Goal: Task Accomplishment & Management: Manage account settings

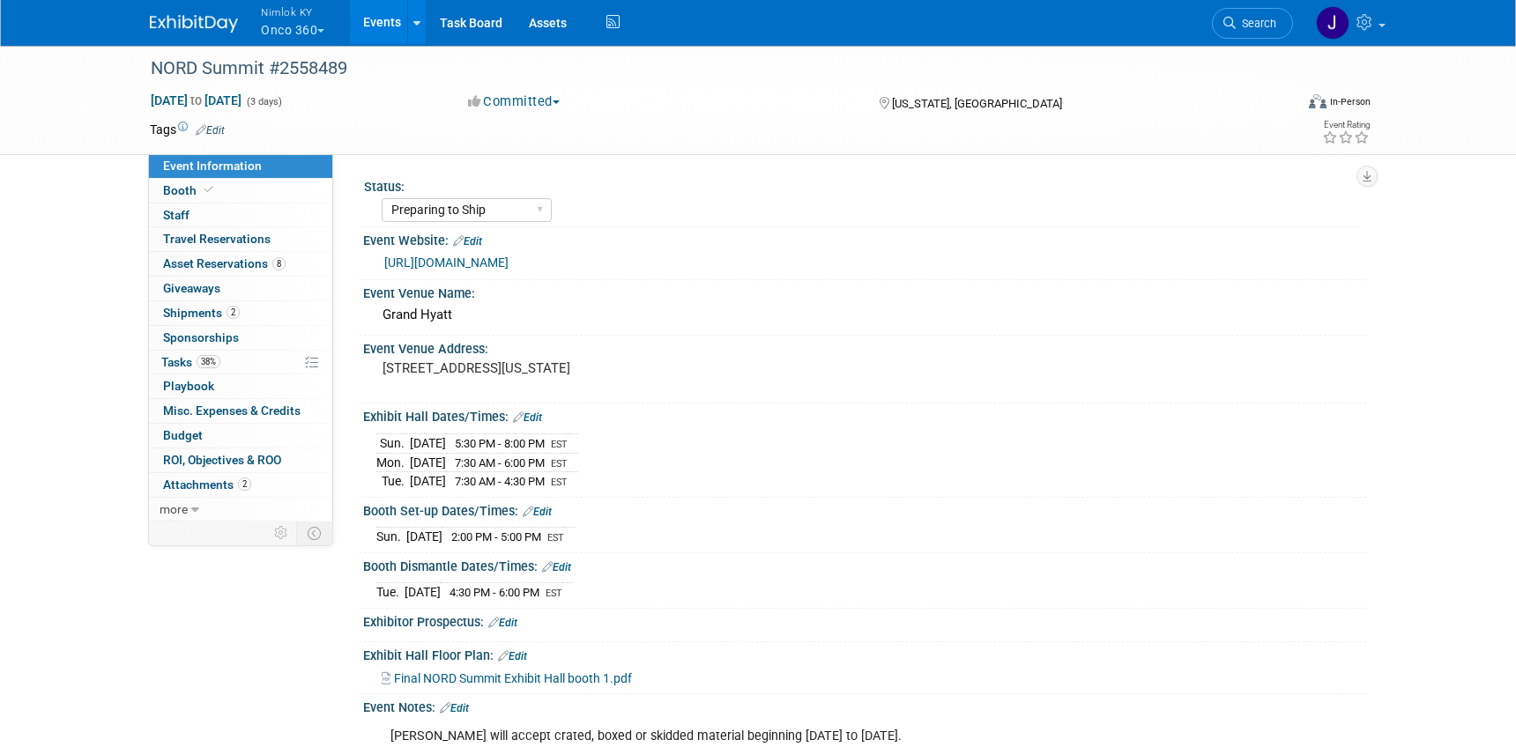
select select "Preparing to Ship"
click at [257, 264] on span "Asset Reservations 8" at bounding box center [224, 263] width 123 height 14
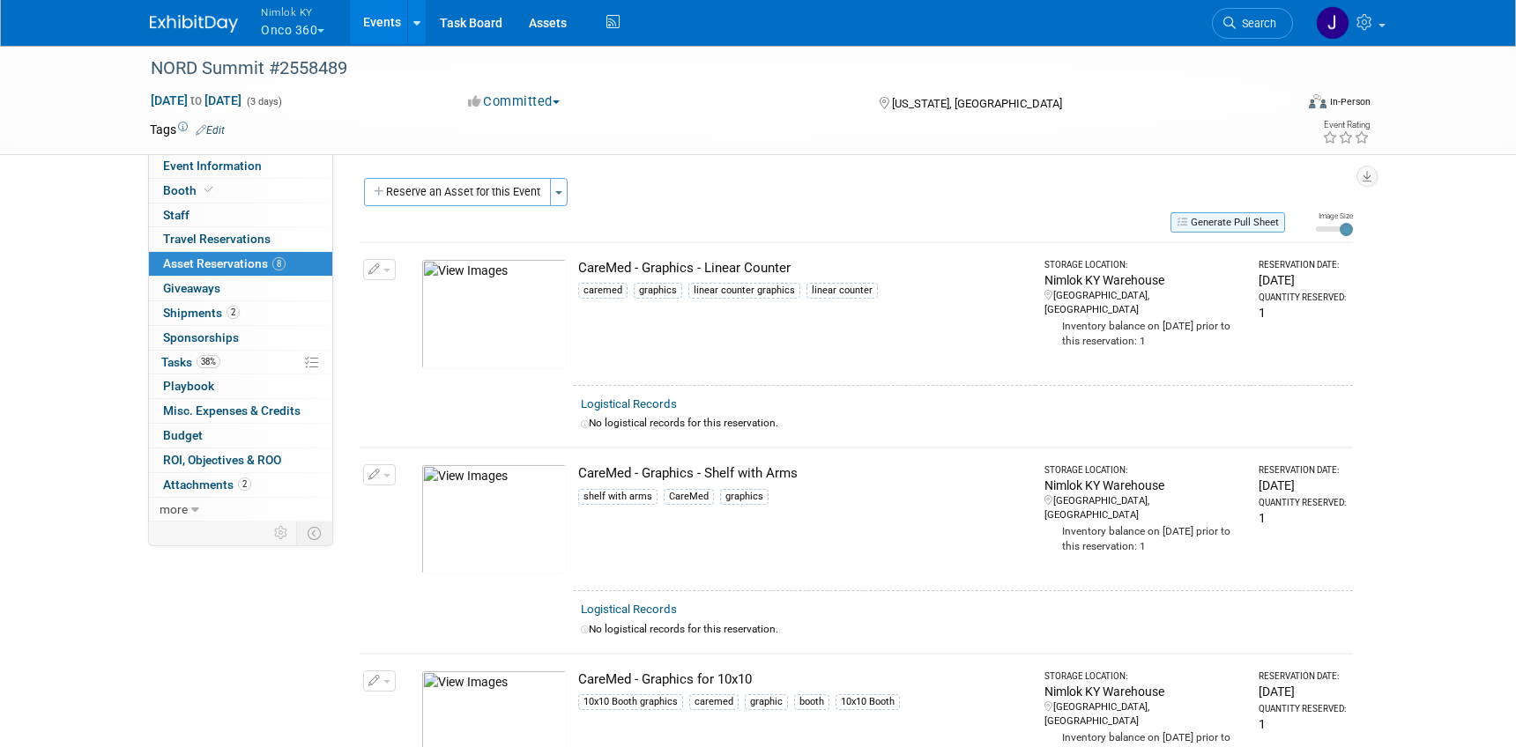
click at [1216, 220] on button "Generate Pull Sheet" at bounding box center [1227, 222] width 115 height 20
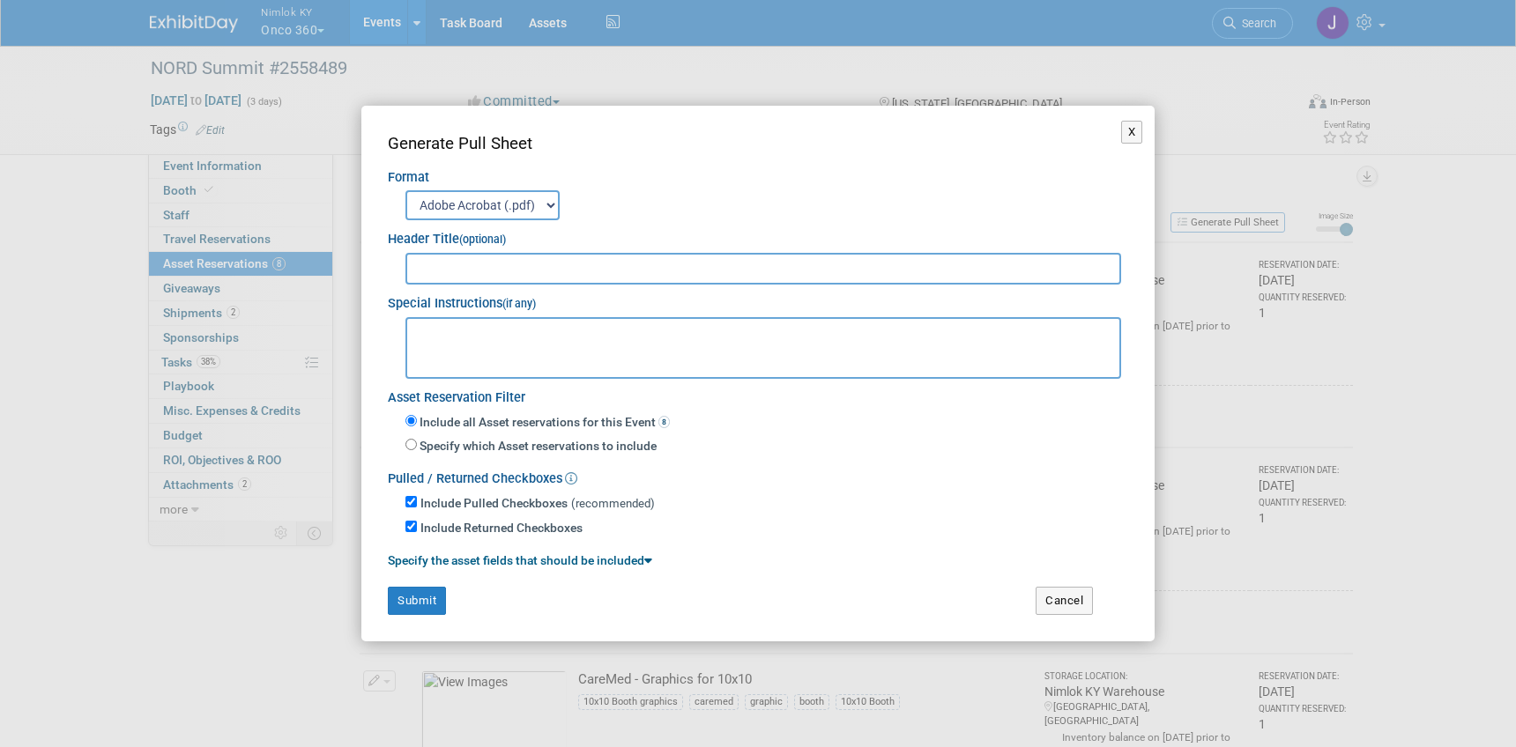
click at [991, 266] on input "text" at bounding box center [763, 269] width 716 height 32
type input "2558489"
click at [433, 597] on button "Submit" at bounding box center [417, 601] width 58 height 28
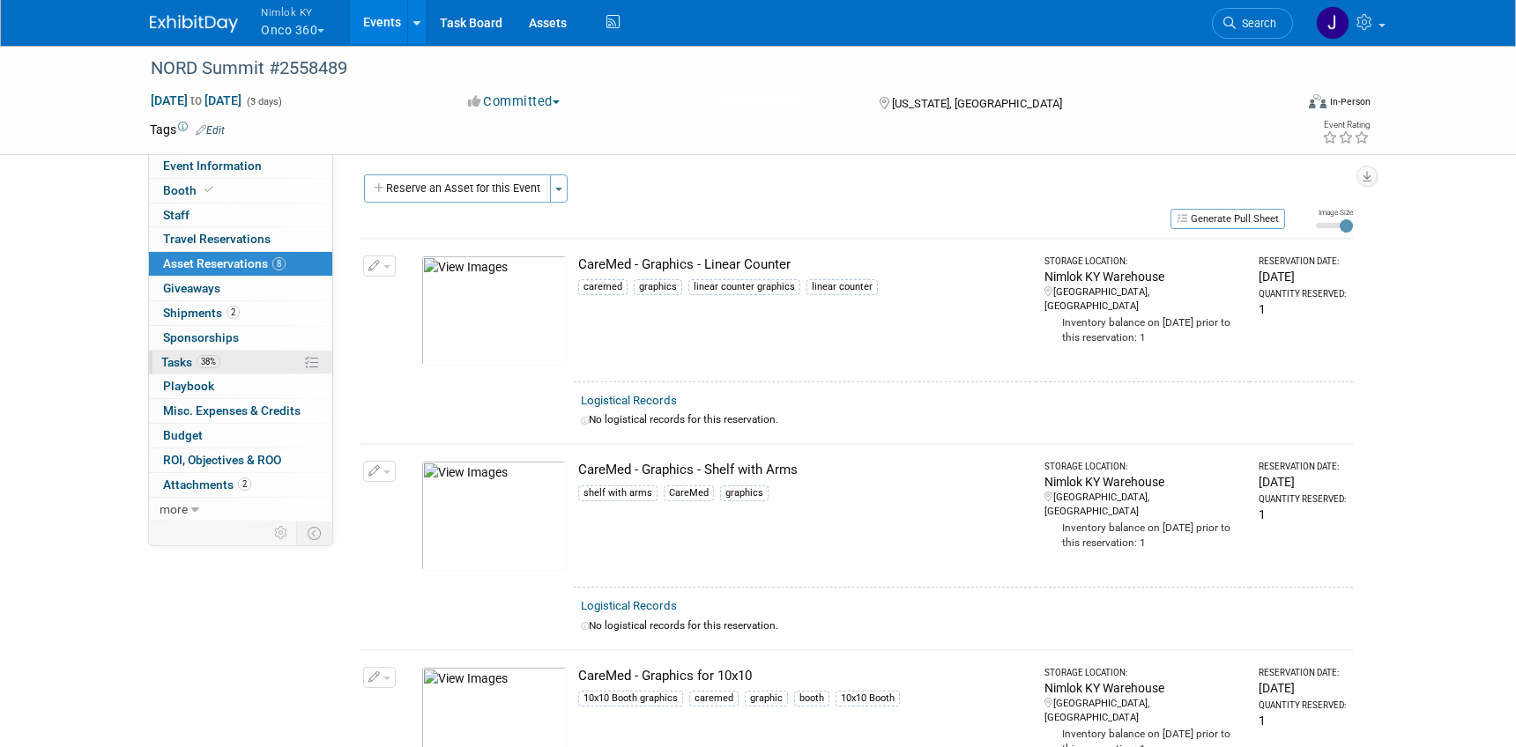
click at [241, 361] on link "38% Tasks 38%" at bounding box center [240, 363] width 183 height 24
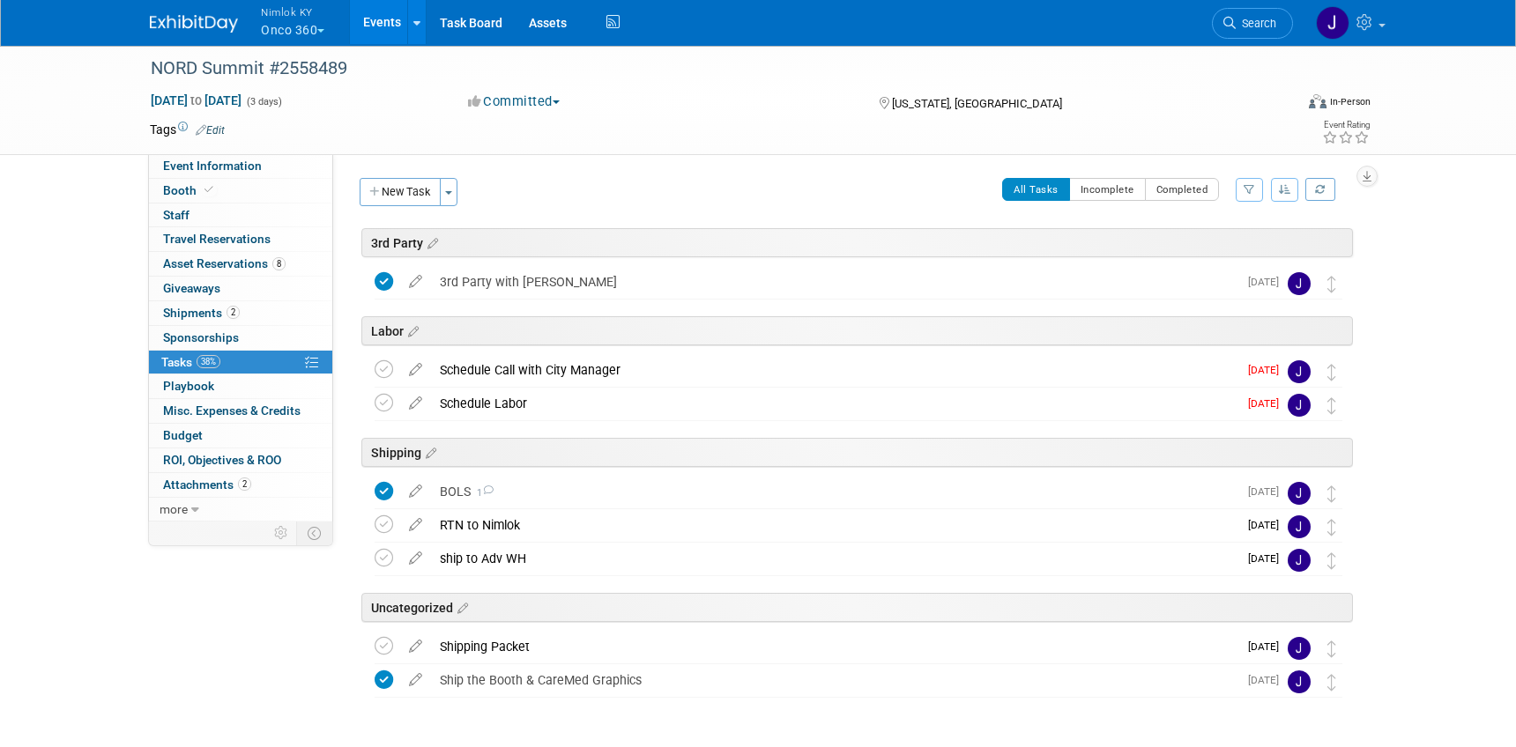
click at [421, 197] on button "New Task" at bounding box center [400, 192] width 81 height 28
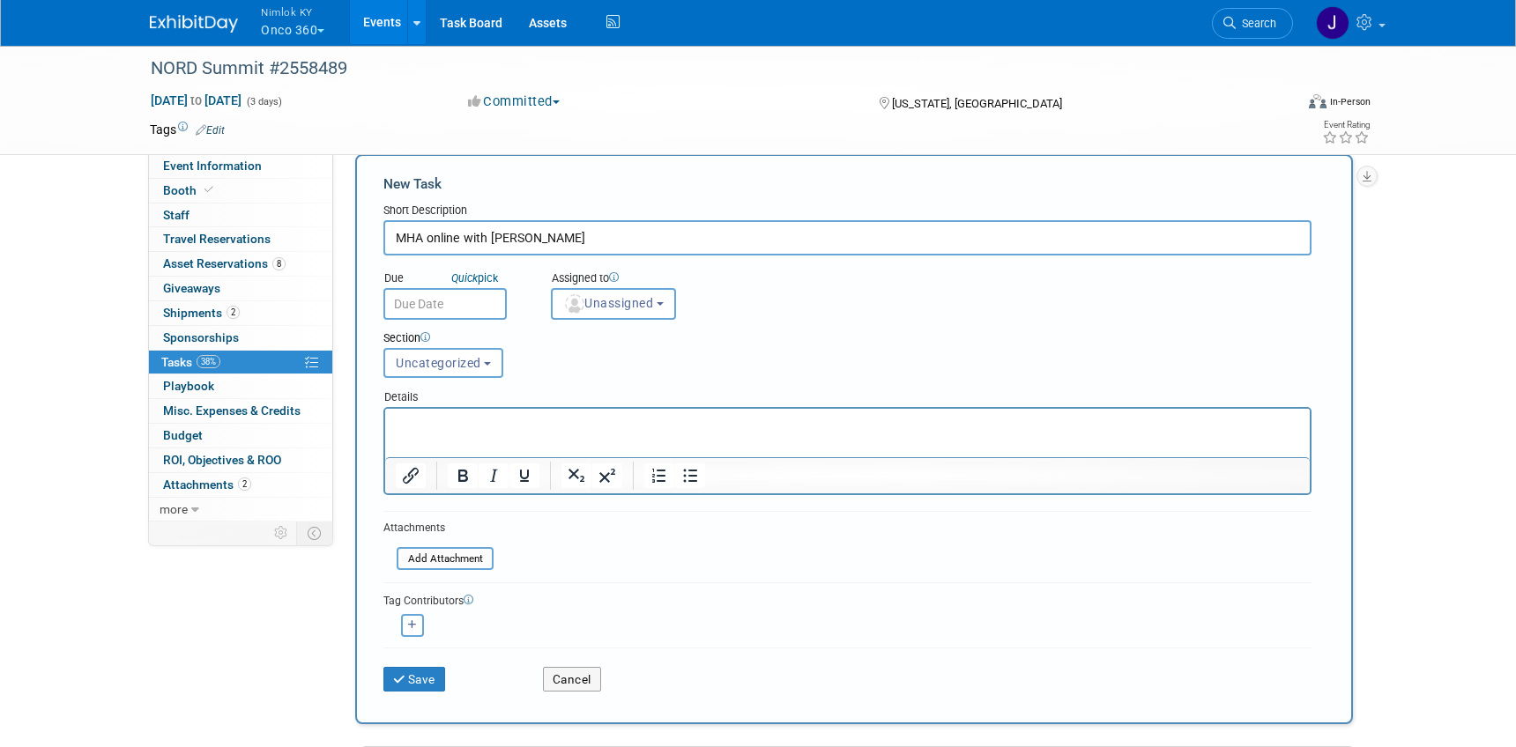
scroll to position [41, 0]
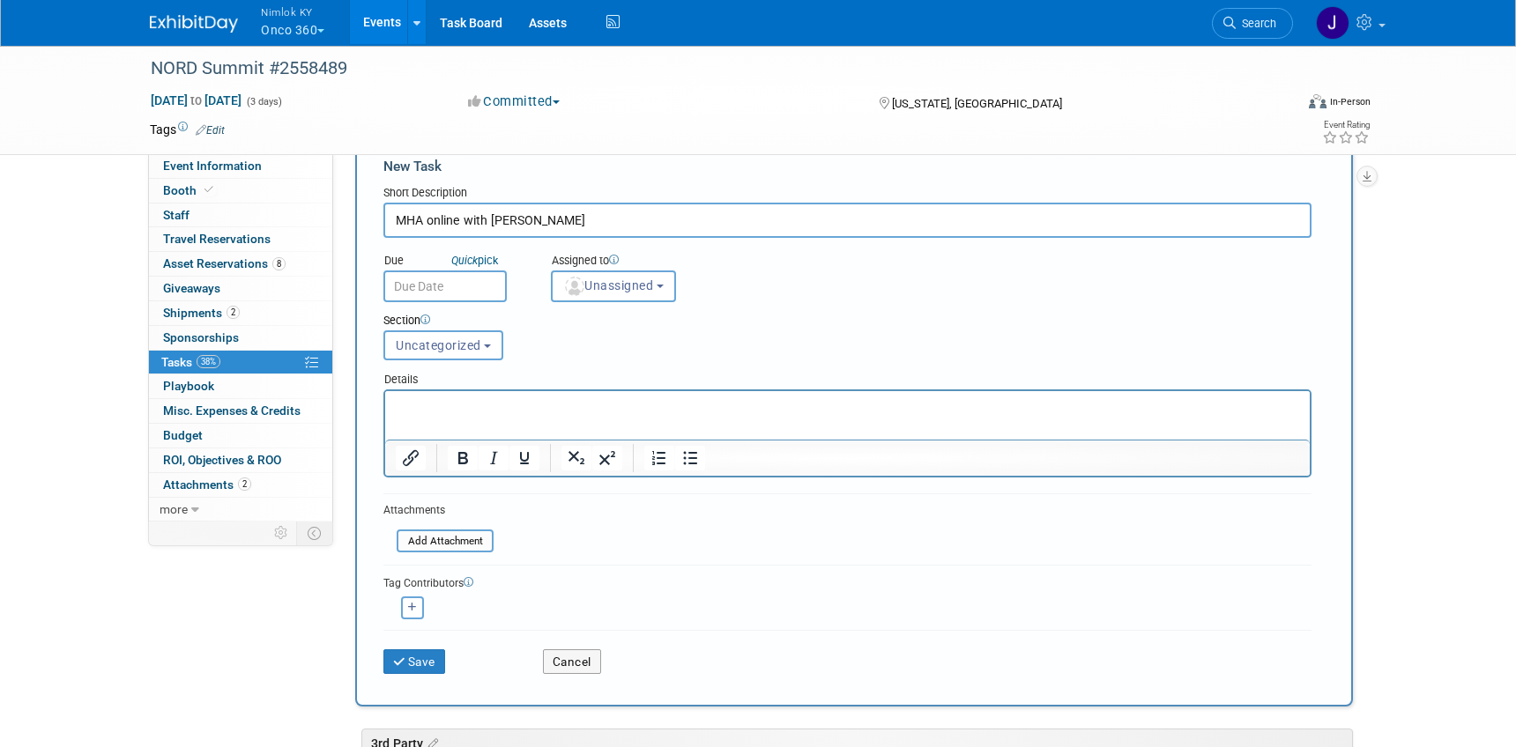
type input "MHA online with [PERSON_NAME]"
click at [455, 299] on body "Nimlok KY Onco 360 Explore: My Workspaces 48 Go to Workspace: Accurate Perforat…" at bounding box center [758, 332] width 1516 height 747
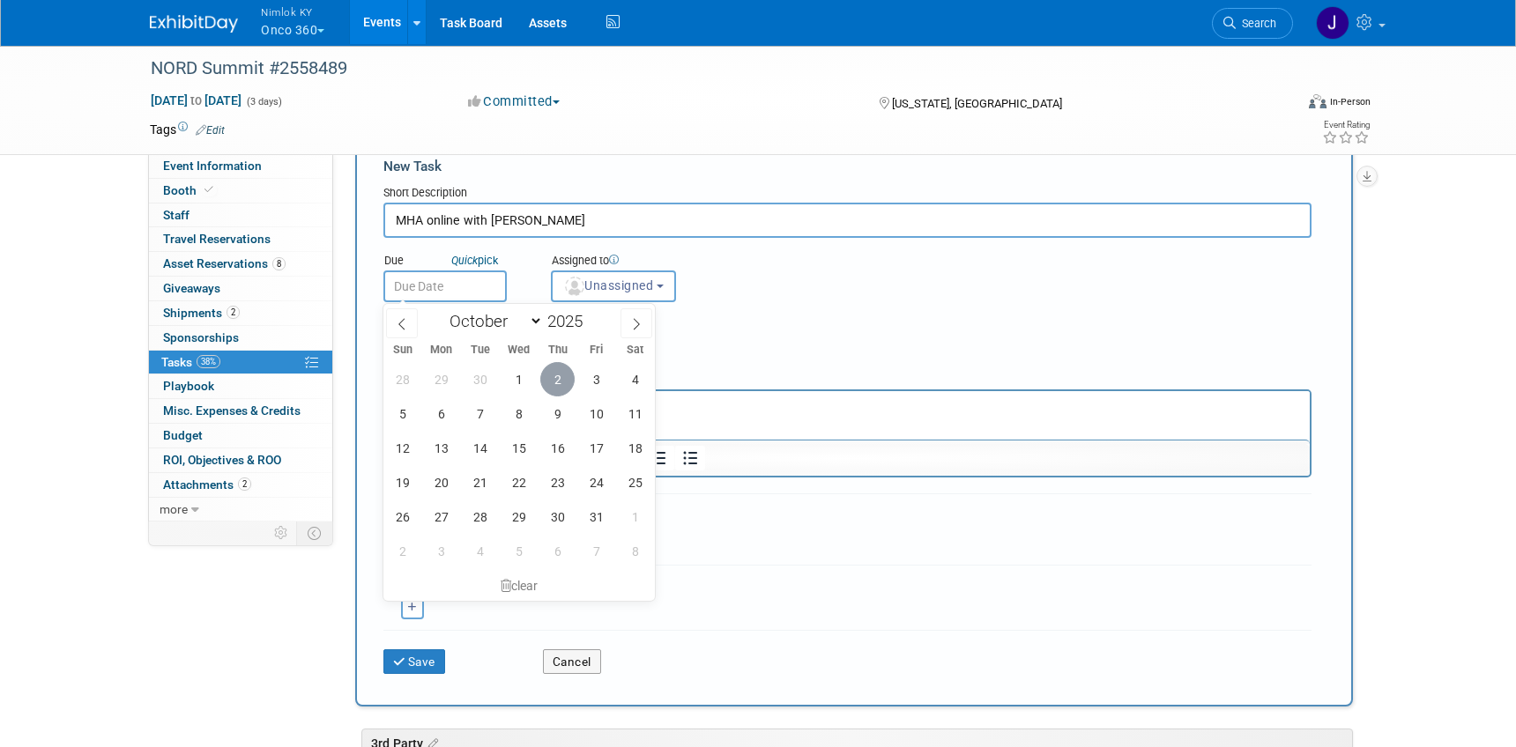
click at [556, 377] on span "2" at bounding box center [557, 379] width 34 height 34
type input "[DATE]"
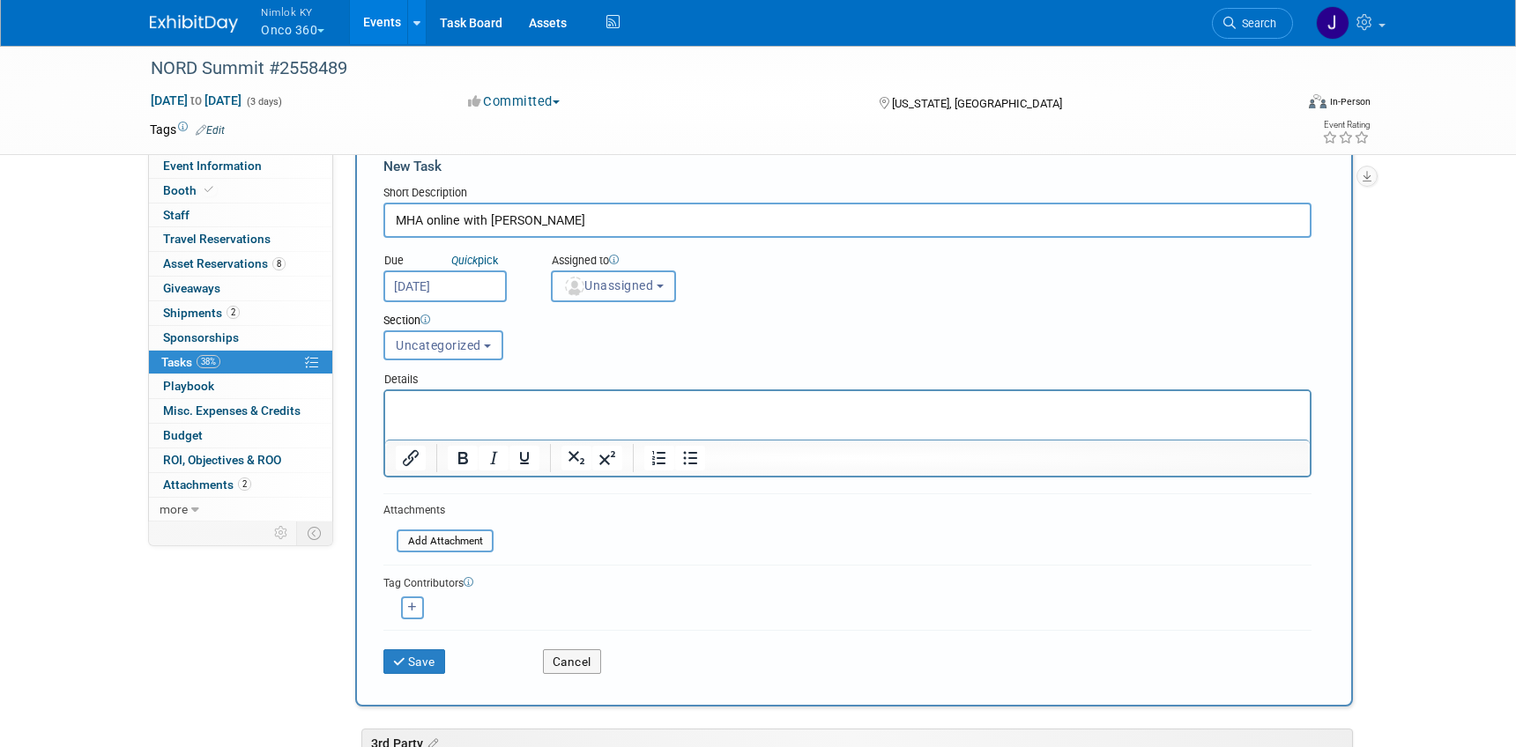
click at [612, 288] on span "Unassigned" at bounding box center [608, 286] width 90 height 14
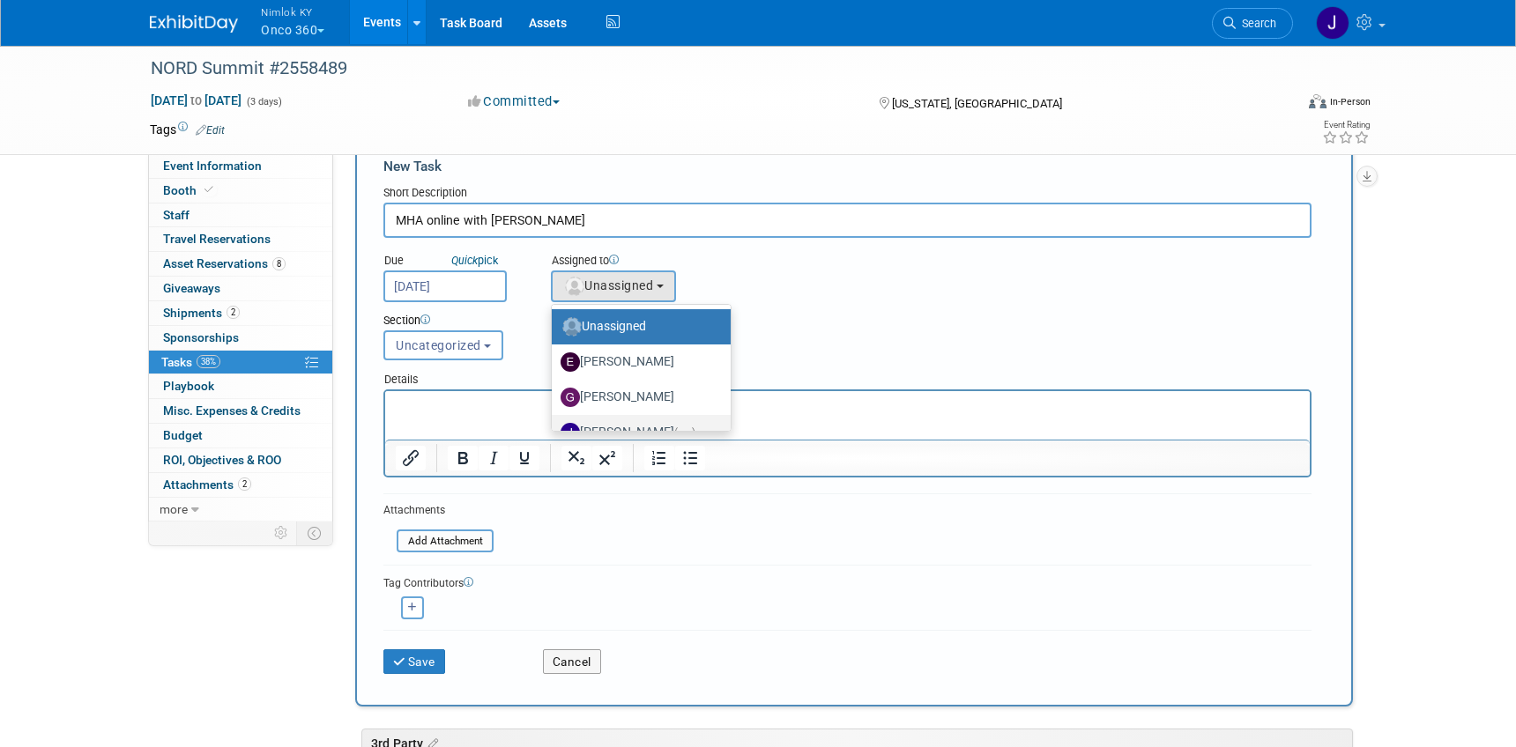
click at [642, 425] on label "[PERSON_NAME] (me)" at bounding box center [637, 433] width 152 height 28
click at [554, 425] on input "[PERSON_NAME] (me)" at bounding box center [548, 430] width 11 height 11
select select "6959d863-ee32-42c4-bffe-2330cab25484"
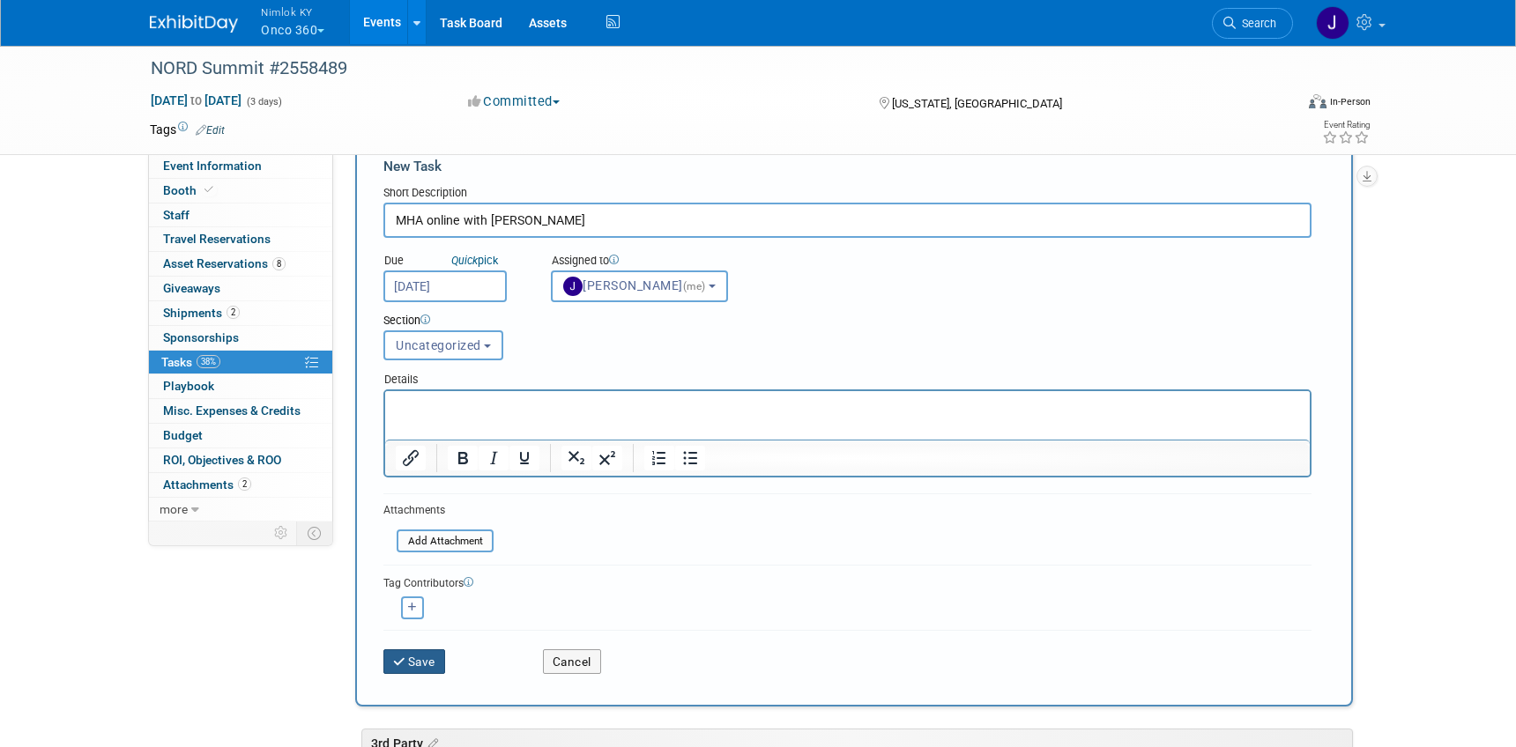
click at [421, 657] on button "Save" at bounding box center [414, 662] width 62 height 25
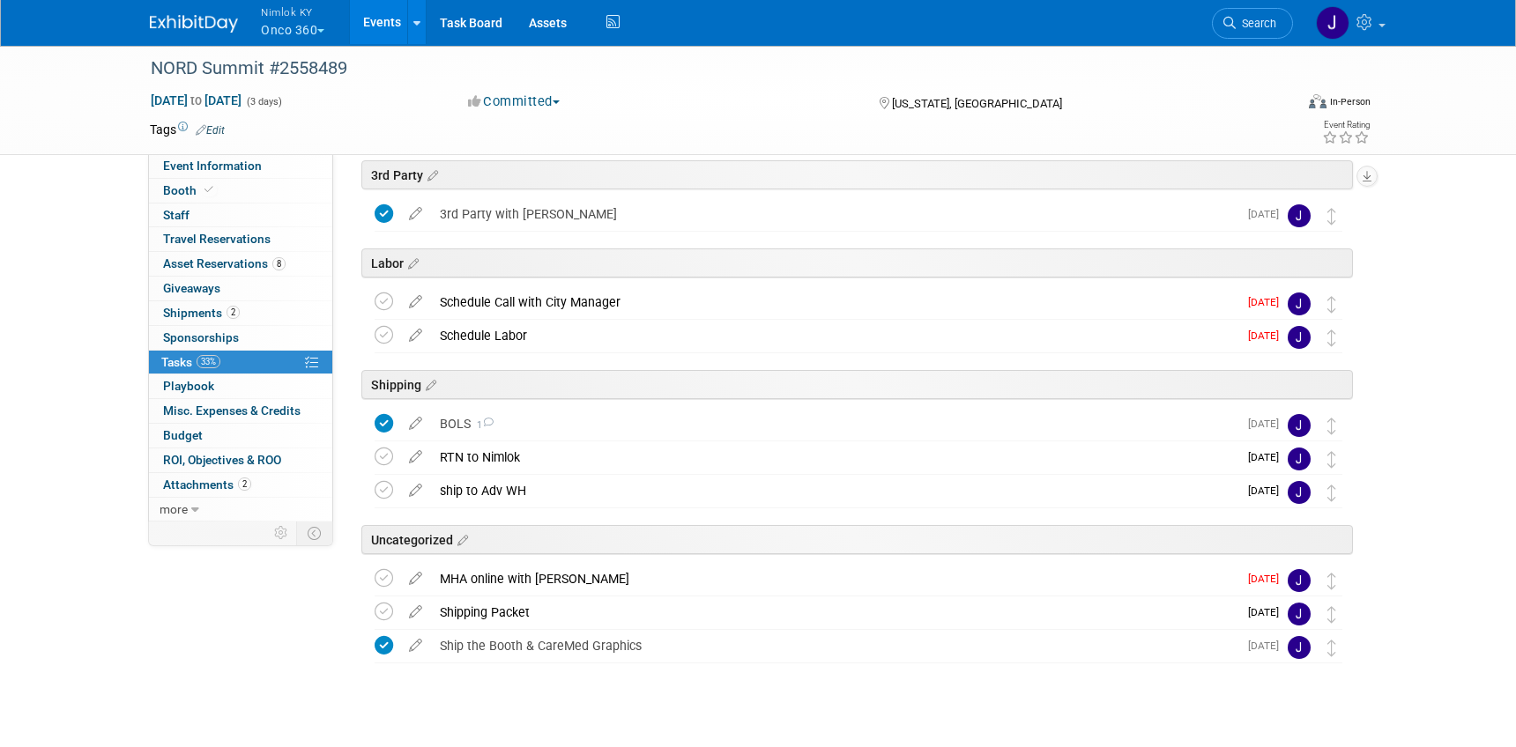
scroll to position [71, 0]
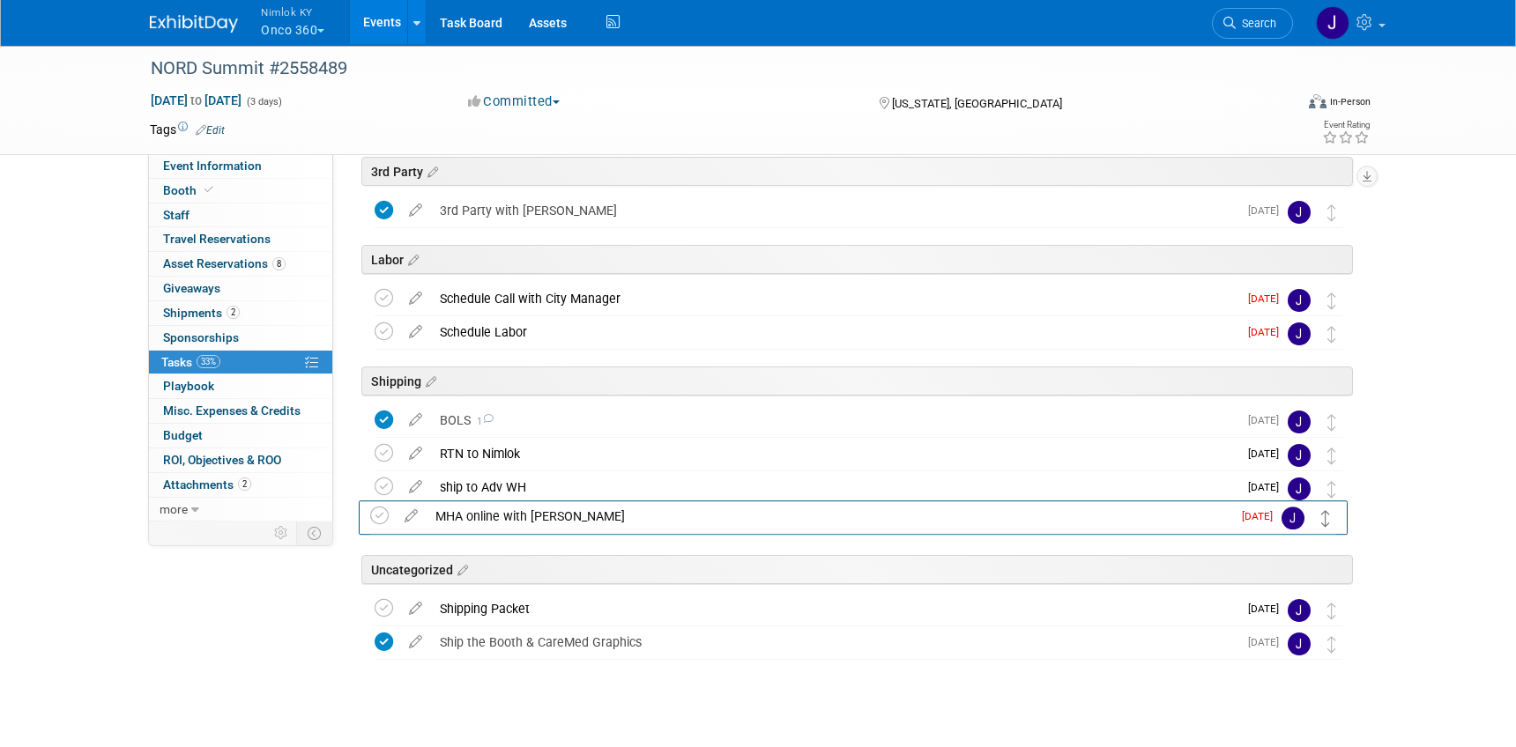
drag, startPoint x: 1335, startPoint y: 579, endPoint x: 1329, endPoint y: 519, distance: 60.2
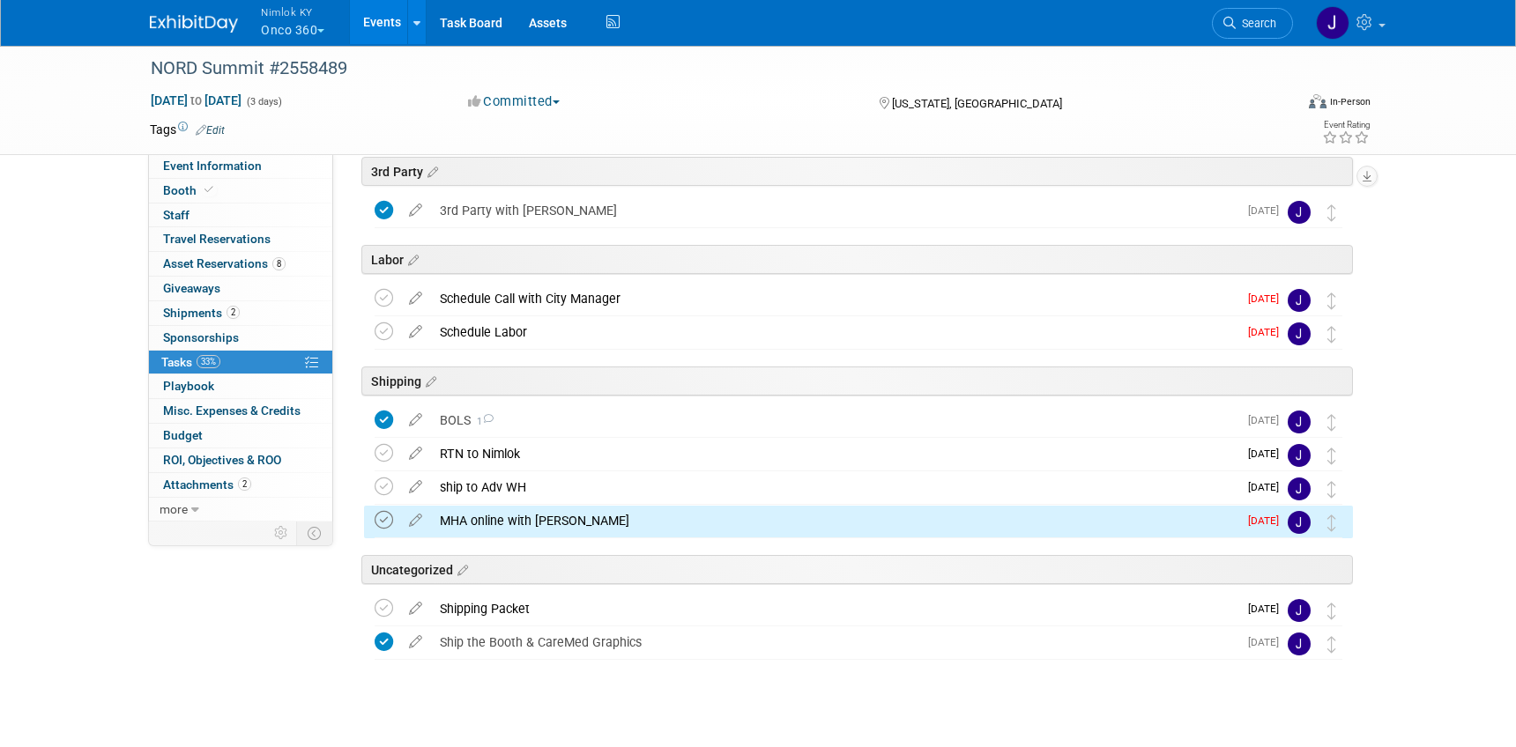
click at [385, 518] on icon at bounding box center [384, 520] width 19 height 19
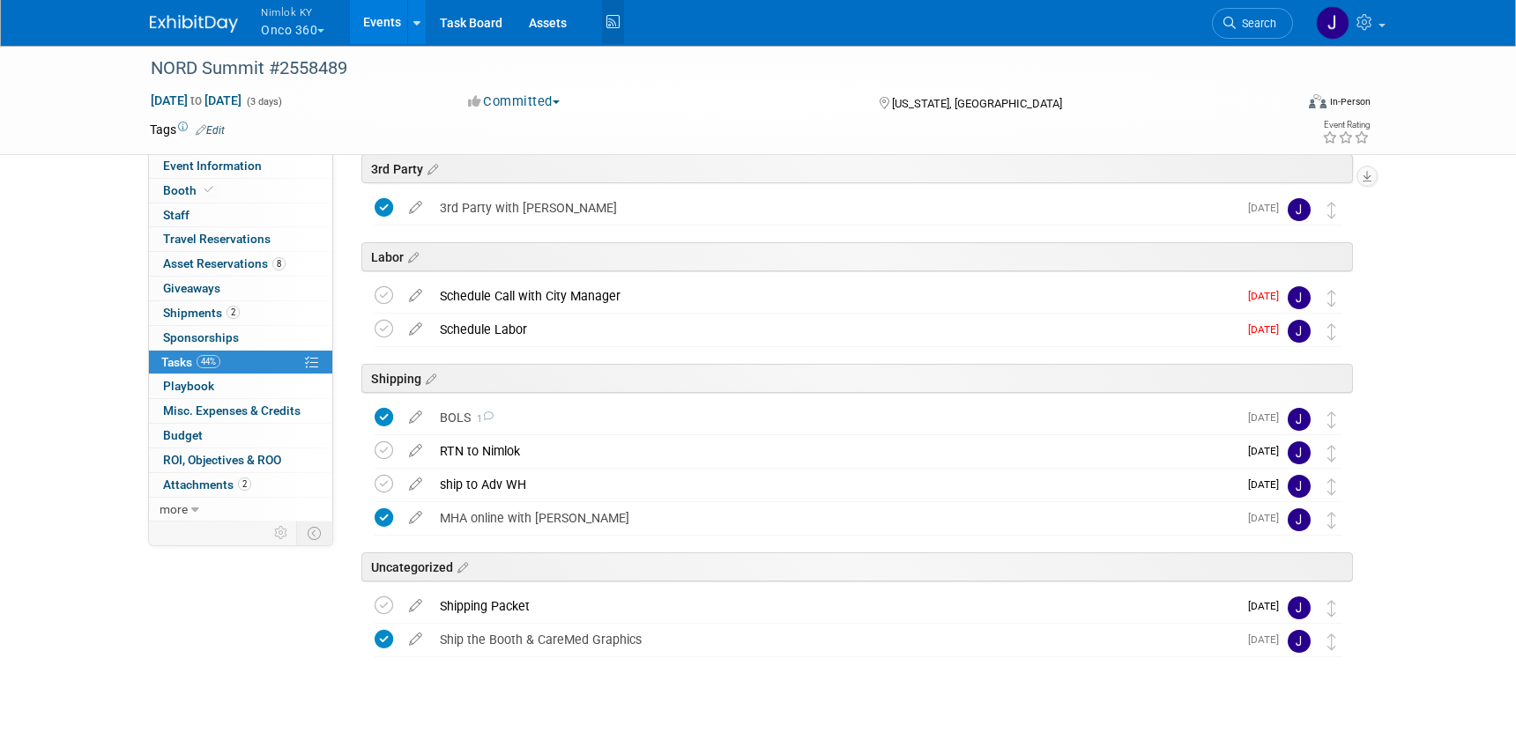
scroll to position [75, 0]
click at [373, 16] on link "Events" at bounding box center [382, 22] width 64 height 44
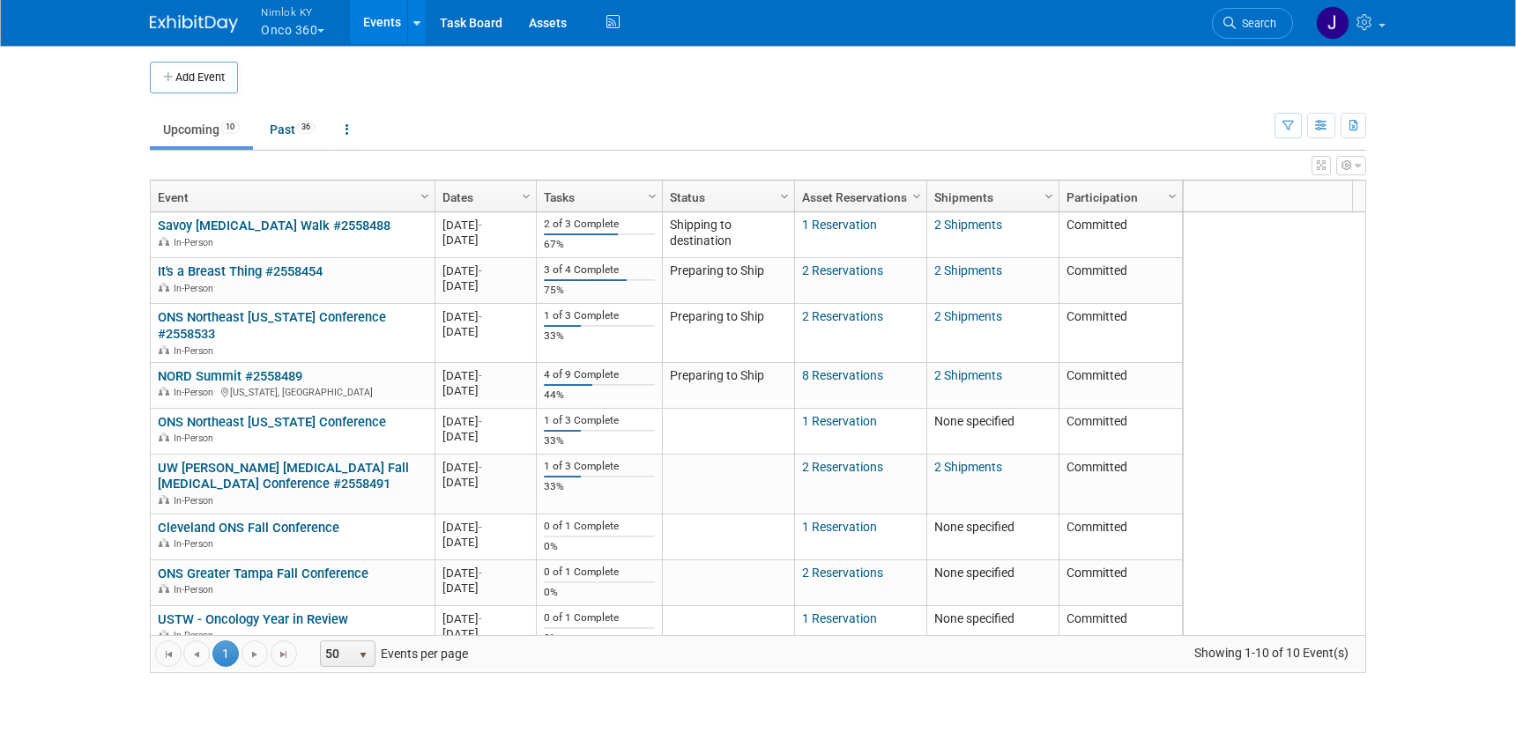
click at [308, 25] on button "Nimlok KY Onco 360" at bounding box center [302, 23] width 87 height 46
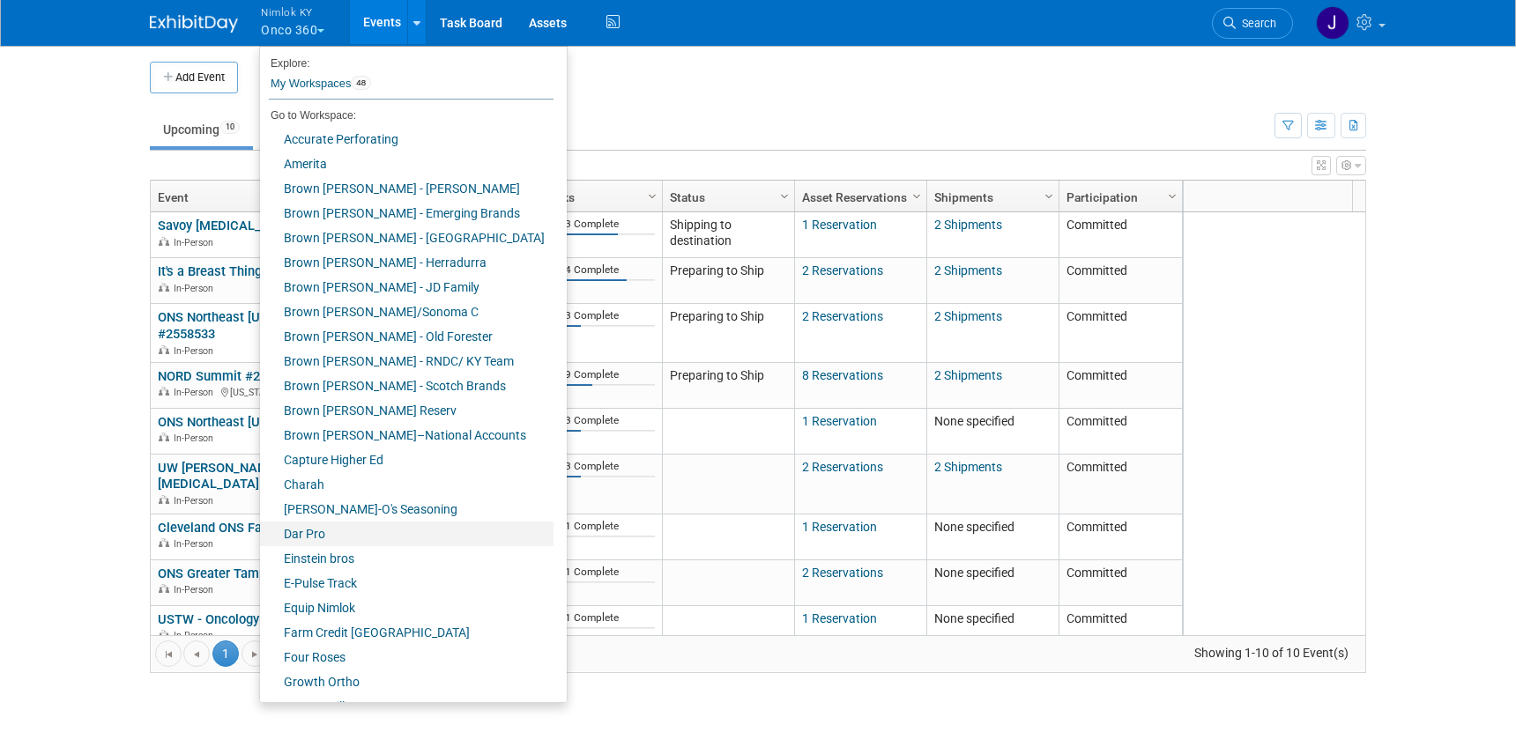
scroll to position [615, 0]
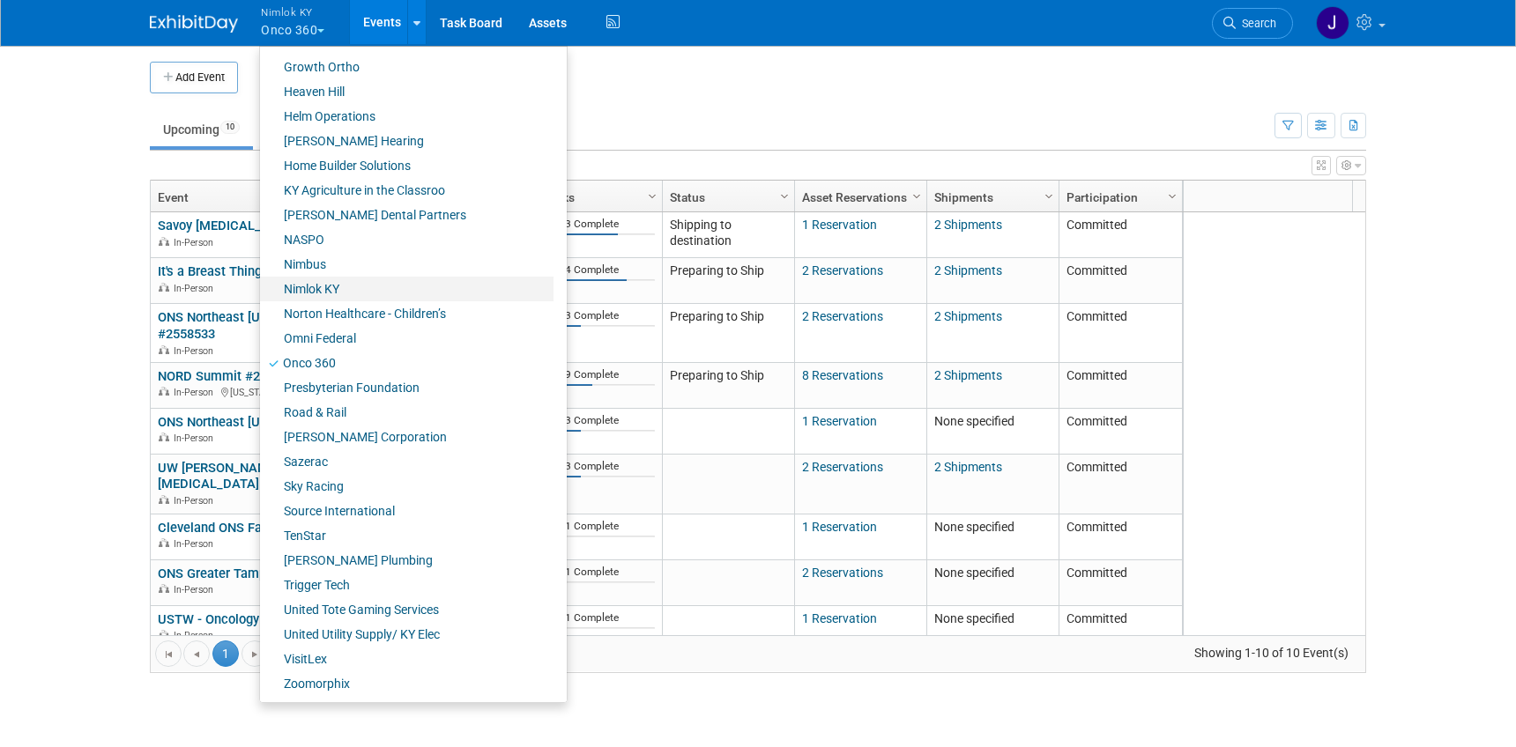
click at [343, 290] on link "Nimlok KY" at bounding box center [406, 289] width 293 height 25
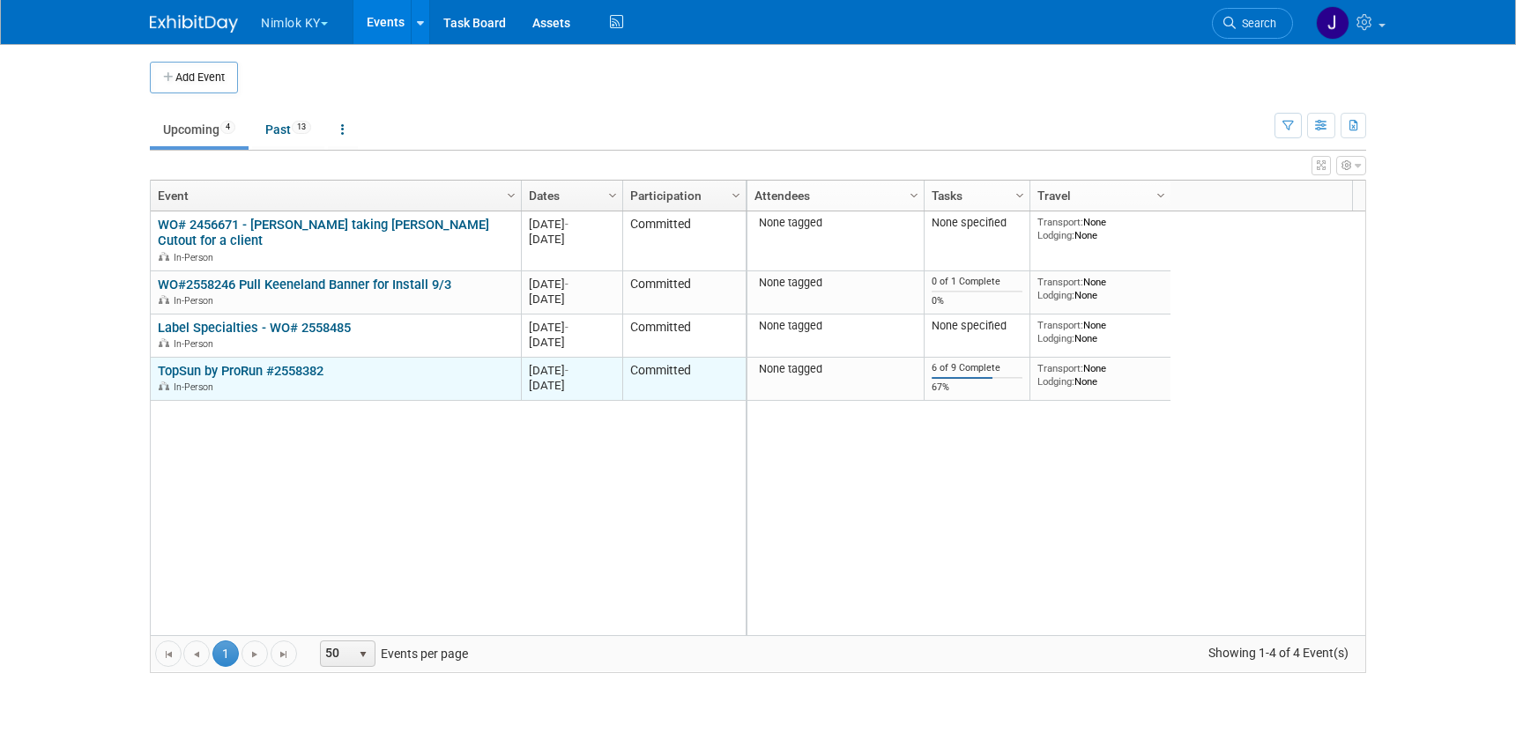
click at [286, 374] on link "TopSun by ProRun #2558382" at bounding box center [241, 371] width 166 height 16
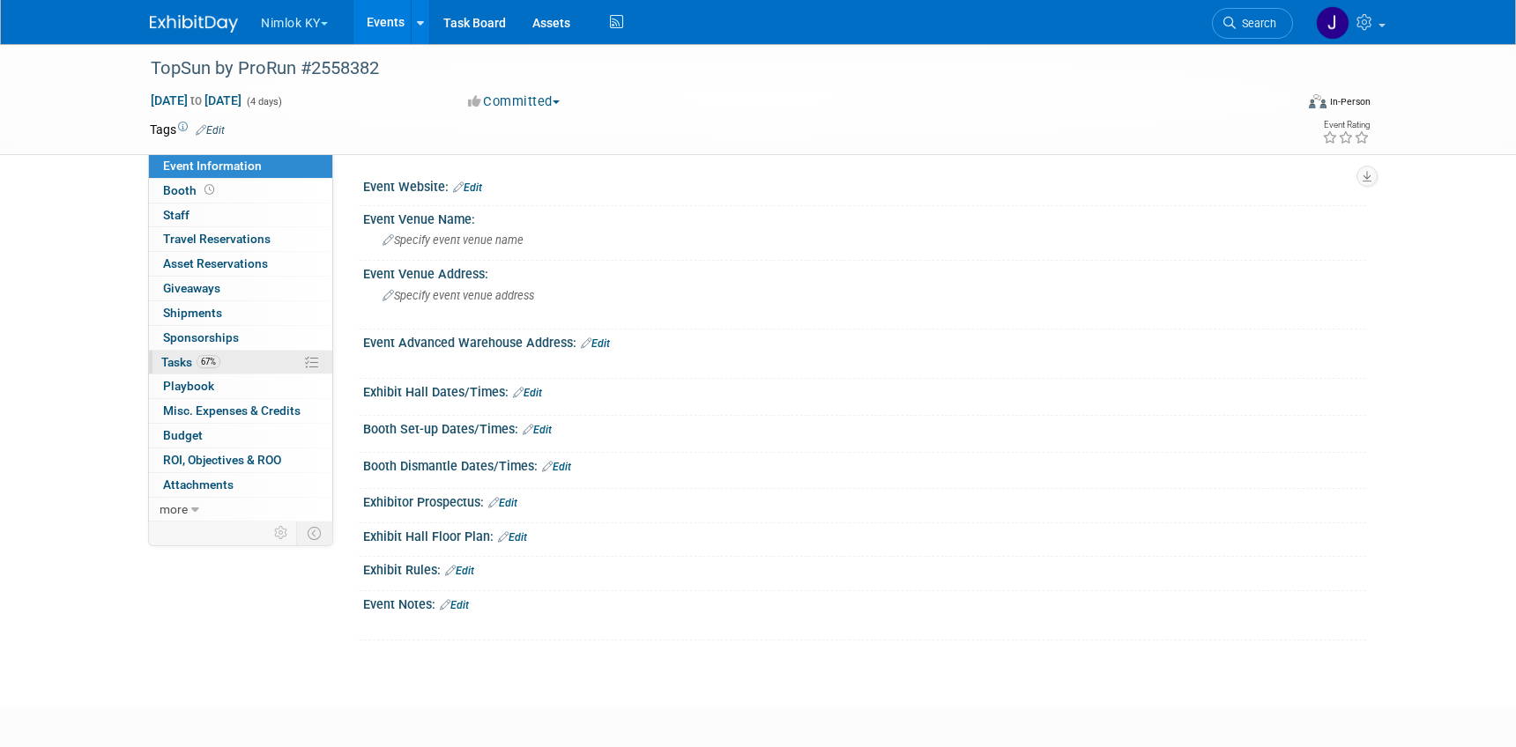
click at [263, 362] on link "67% Tasks 67%" at bounding box center [240, 363] width 183 height 24
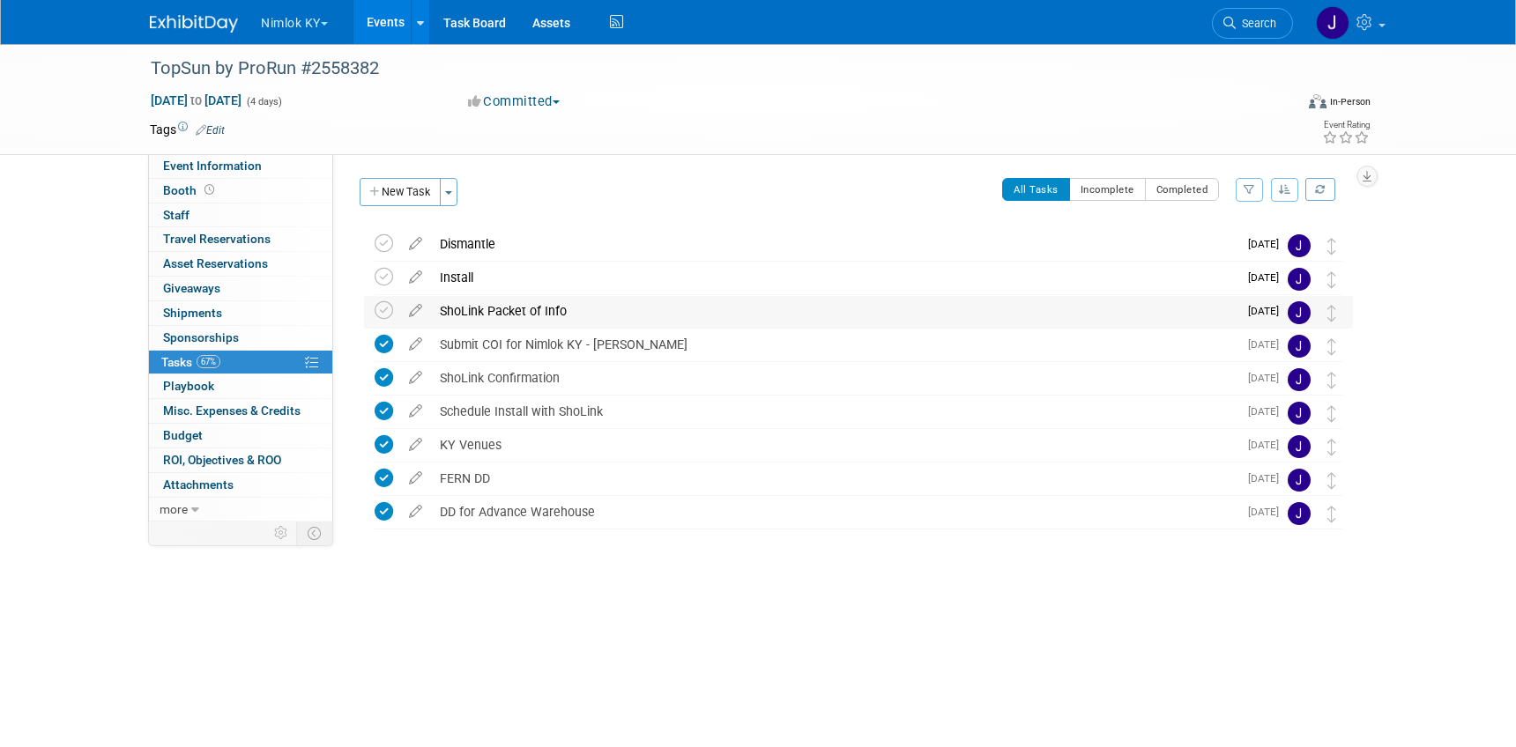
click at [568, 319] on div "ShoLink Packet of Info" at bounding box center [834, 311] width 806 height 30
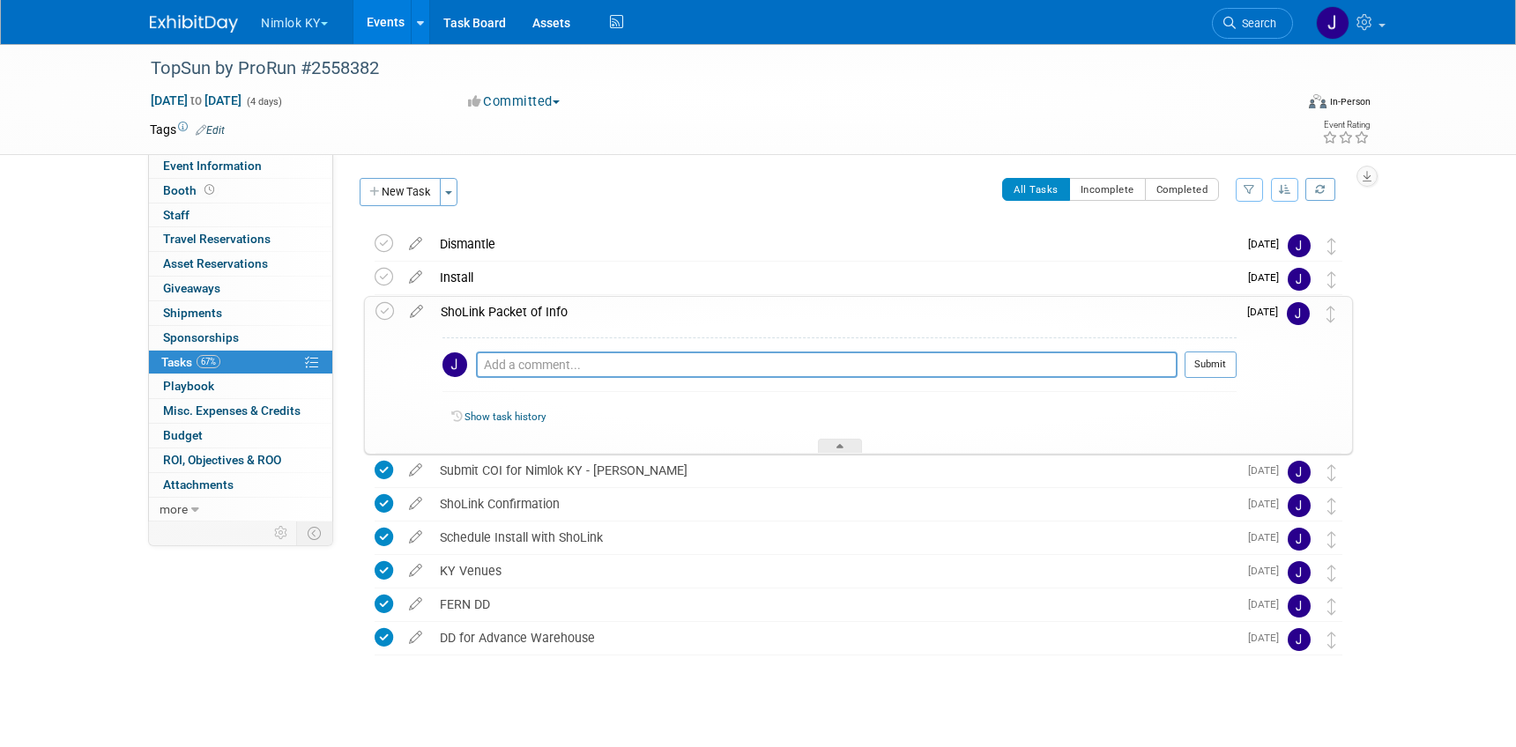
click at [420, 200] on button "New Task" at bounding box center [400, 192] width 81 height 28
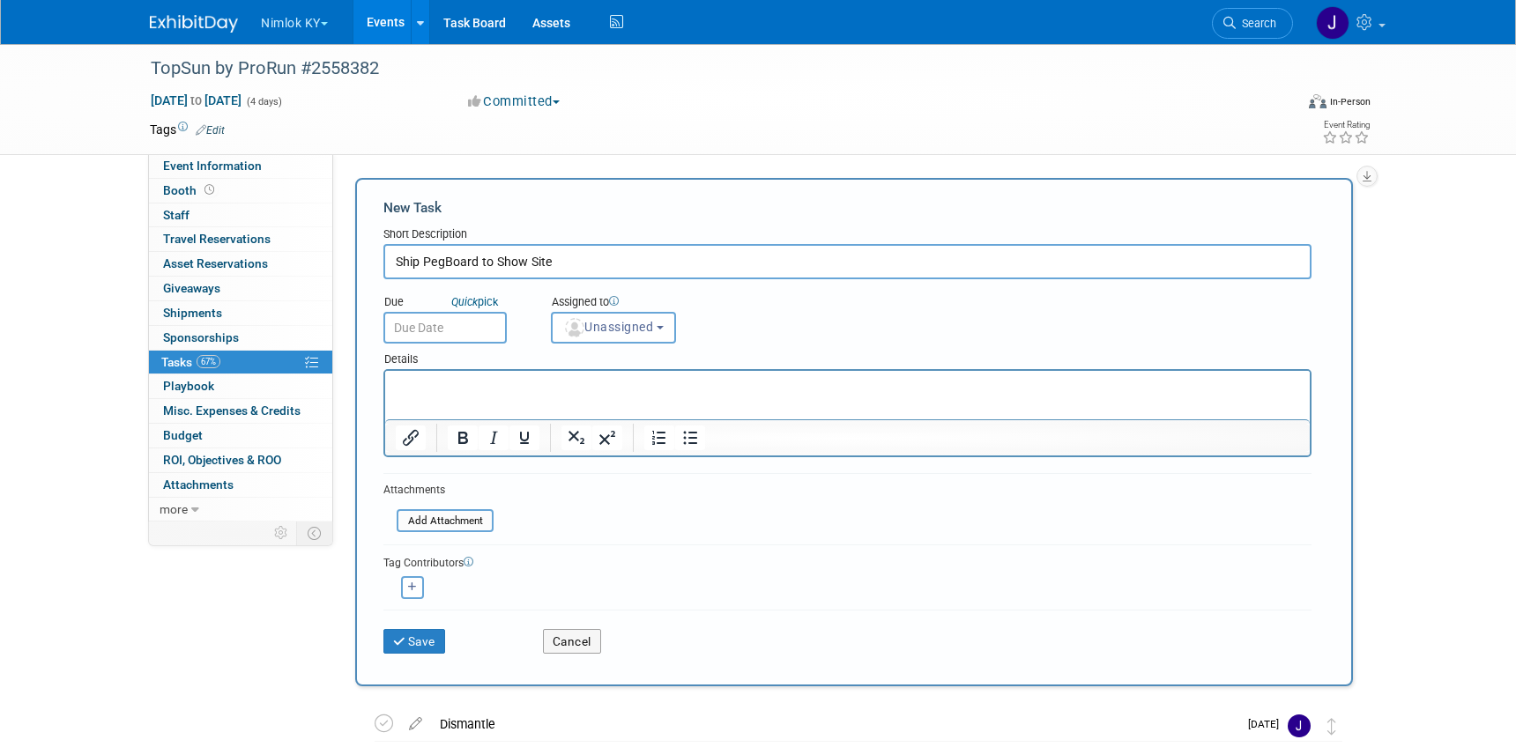
type input "Ship PegBoard to Show Site"
click at [441, 328] on input "text" at bounding box center [444, 328] width 123 height 32
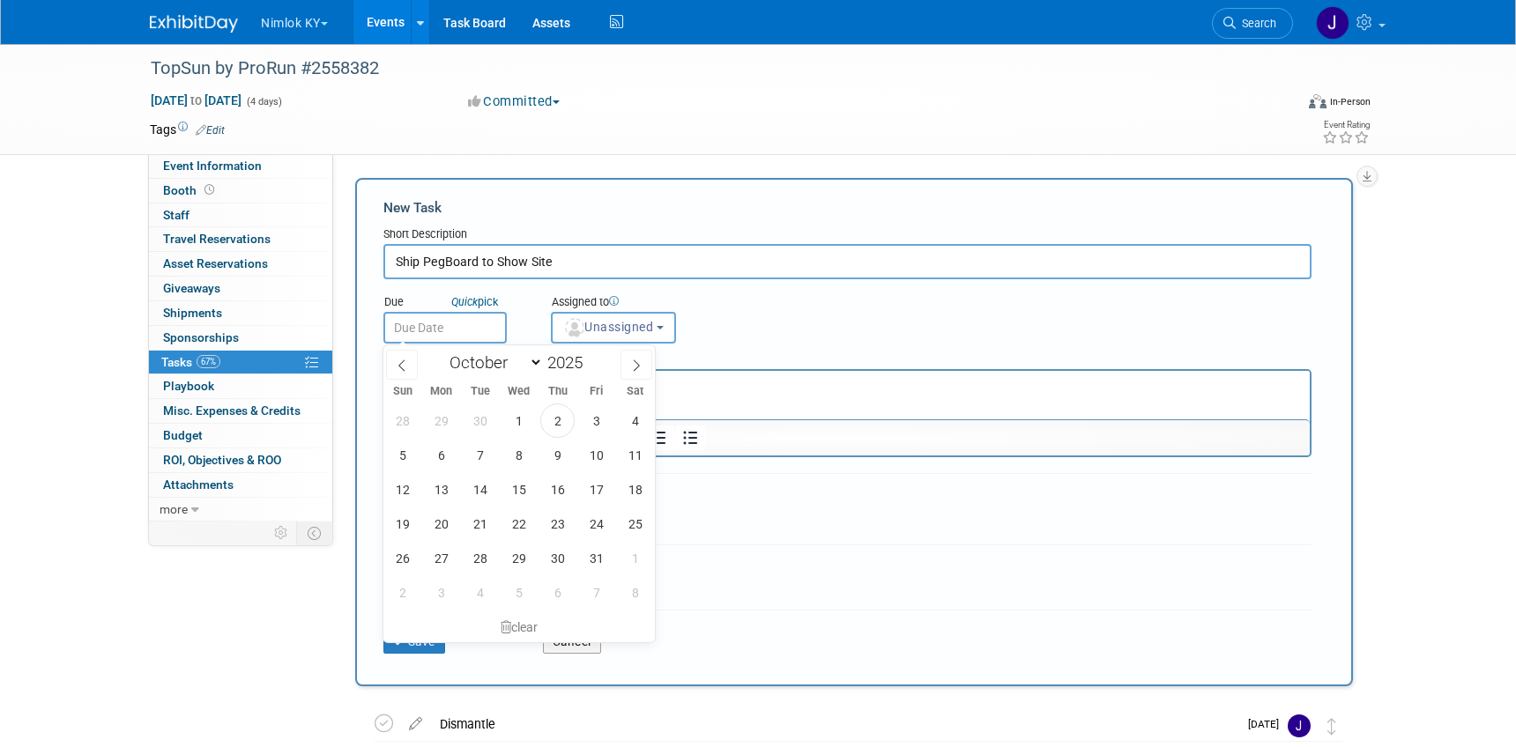
click at [730, 315] on div "Assigned to <img src="https://www.exhibitday.com/Images/Unassigned-User-Icon.pn…" at bounding box center [657, 314] width 239 height 57
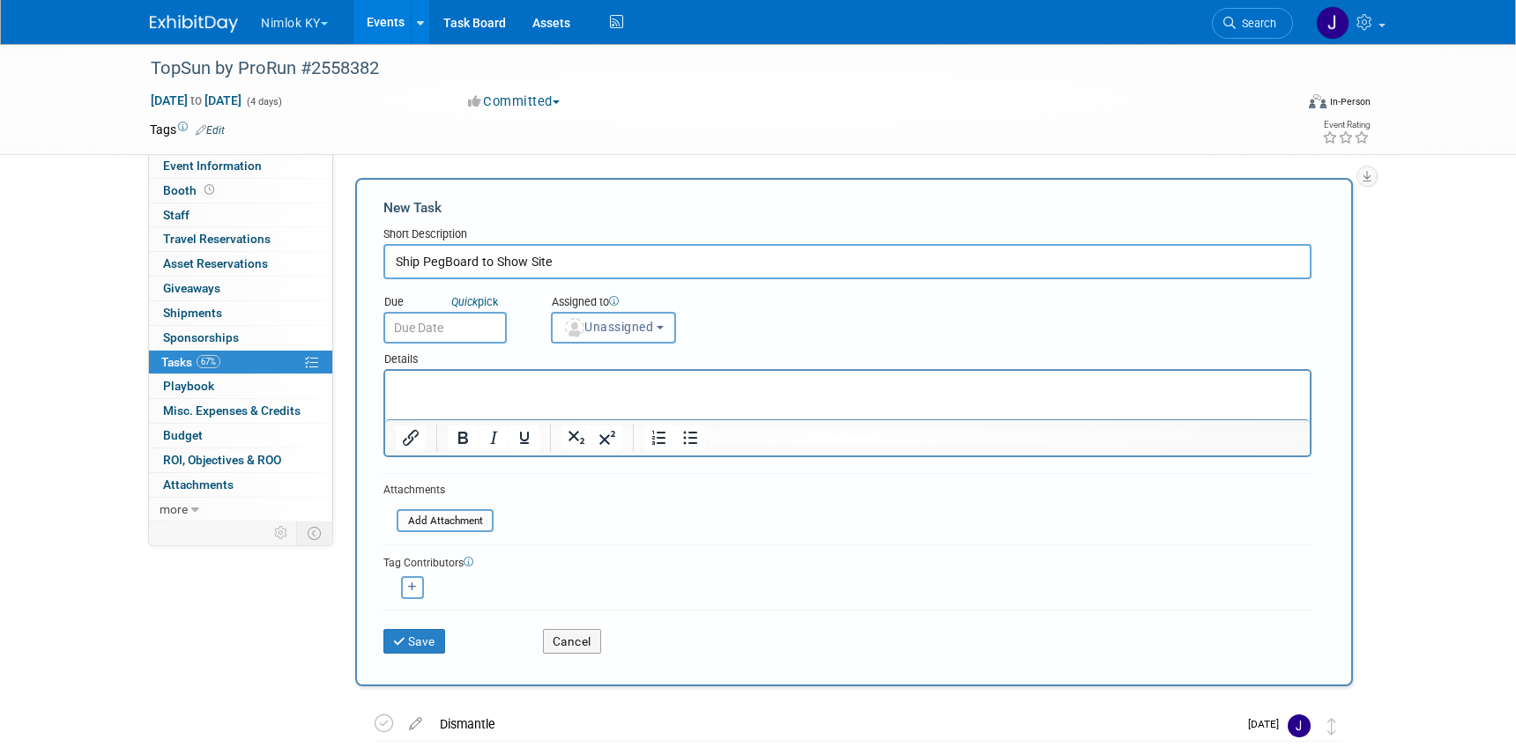
click at [649, 326] on span "Unassigned" at bounding box center [608, 327] width 90 height 14
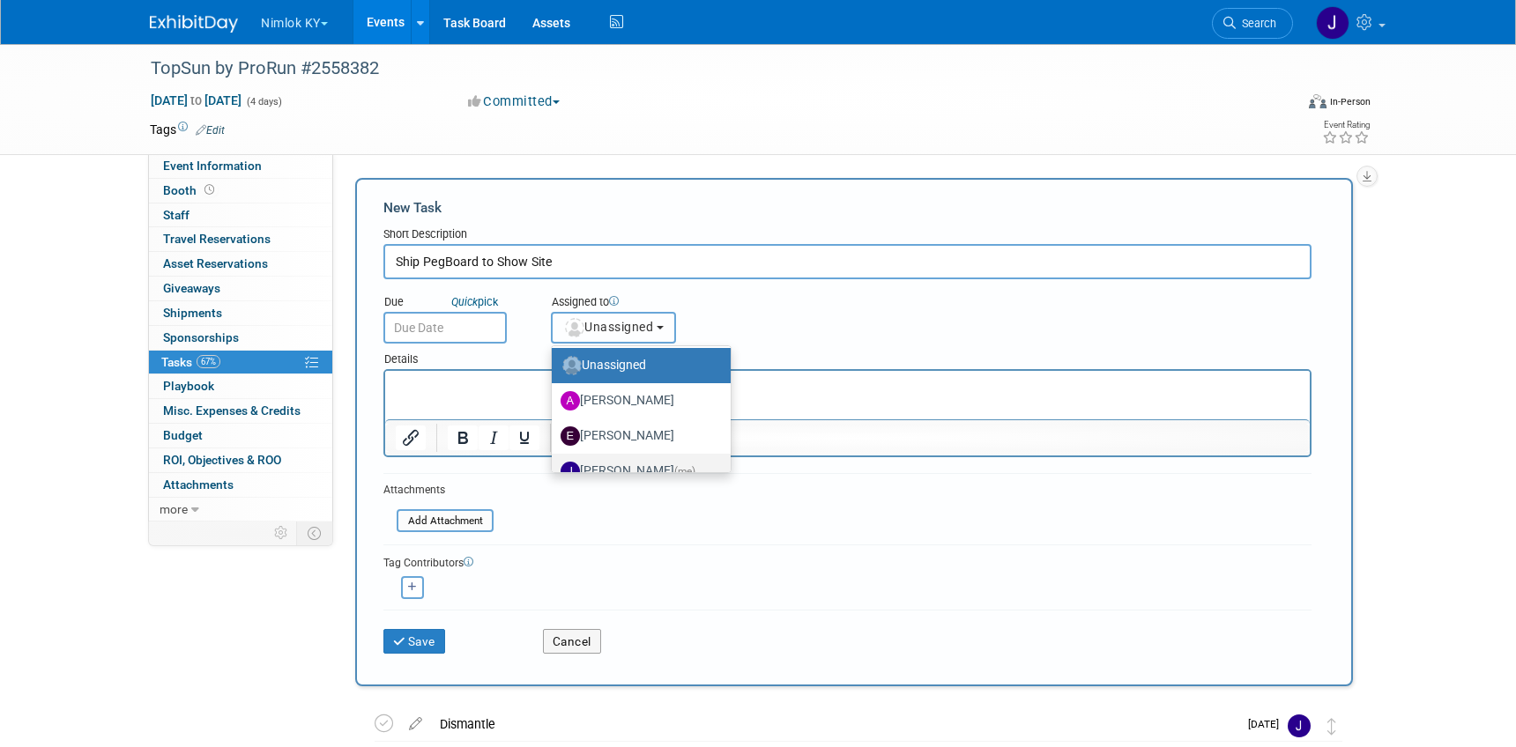
scroll to position [4, 0]
click at [676, 460] on label "[PERSON_NAME] (me)" at bounding box center [637, 471] width 152 height 28
click at [554, 463] on input "[PERSON_NAME] (me)" at bounding box center [548, 468] width 11 height 11
select select "6959d863-ee32-42c4-bffe-2330cab25484"
